Goal: Find specific page/section: Find specific page/section

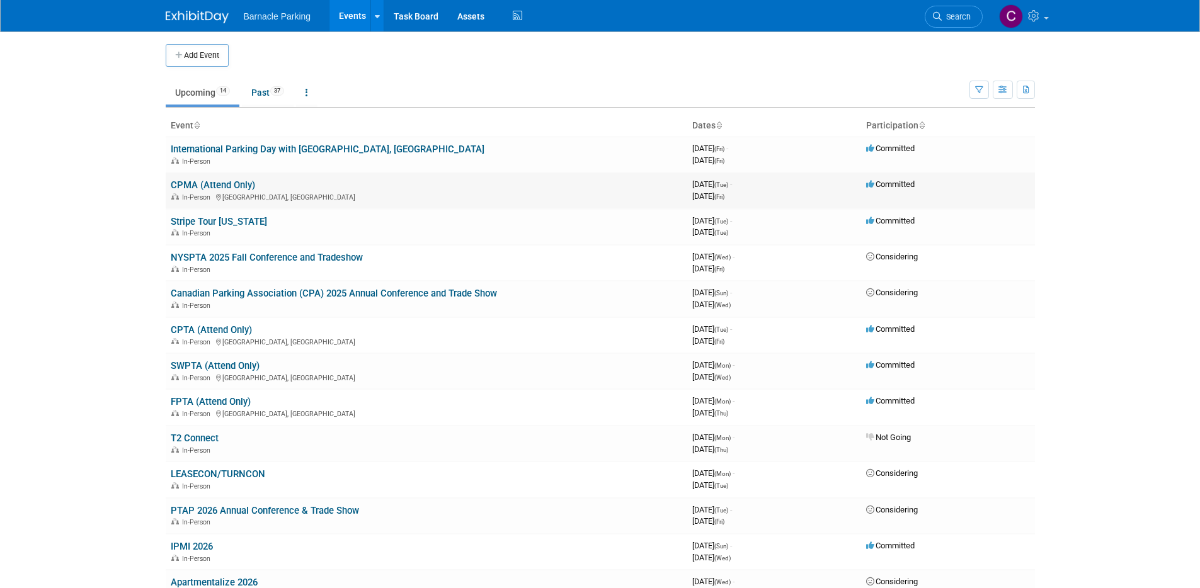
click at [218, 188] on link "CPMA (Attend Only)" at bounding box center [213, 184] width 84 height 11
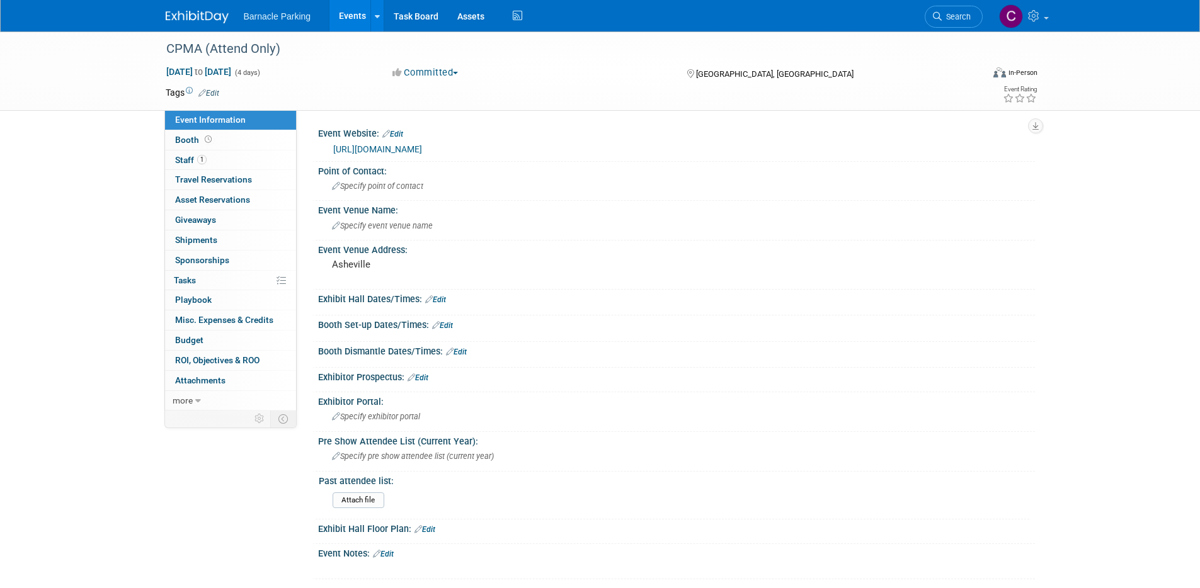
click at [350, 20] on link "Events" at bounding box center [352, 15] width 46 height 31
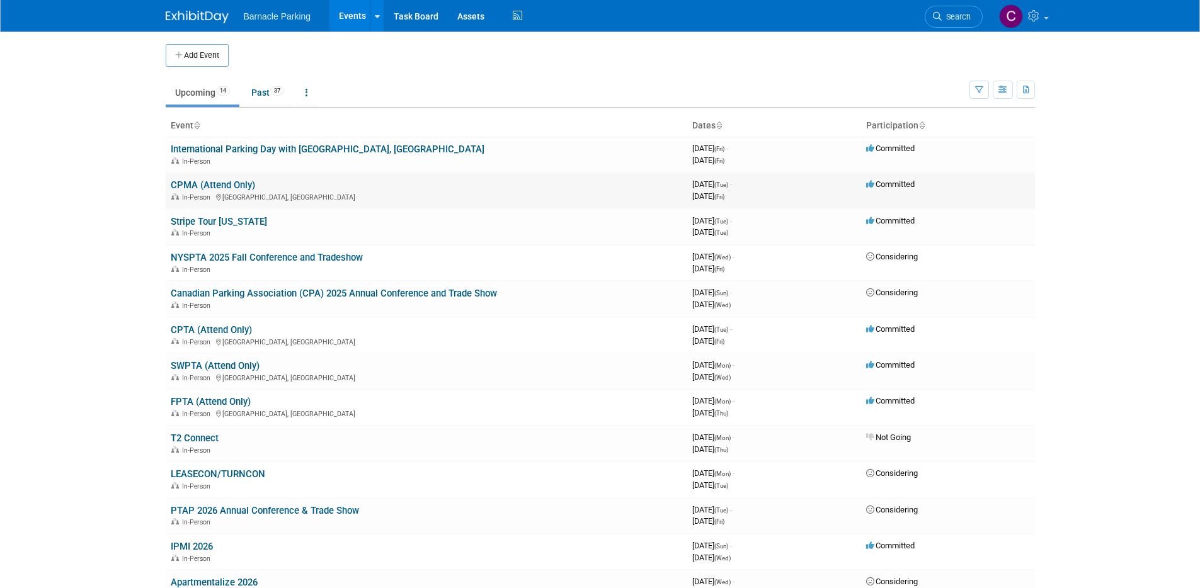
click at [221, 183] on link "CPMA (Attend Only)" at bounding box center [213, 184] width 84 height 11
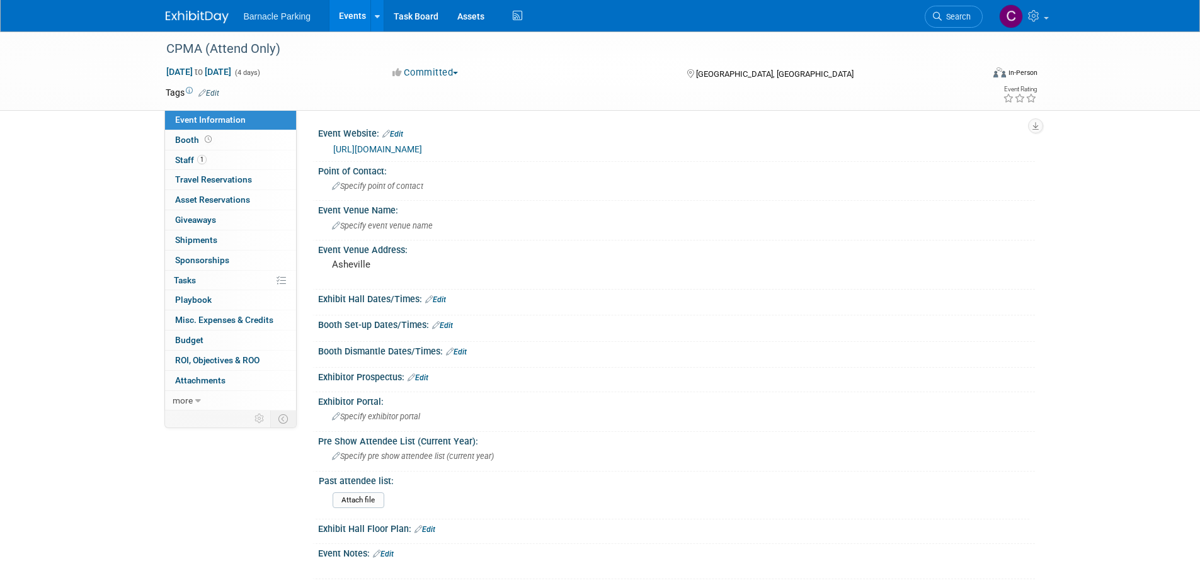
click at [348, 25] on link "Events" at bounding box center [352, 15] width 46 height 31
